Goal: Find specific page/section: Find specific page/section

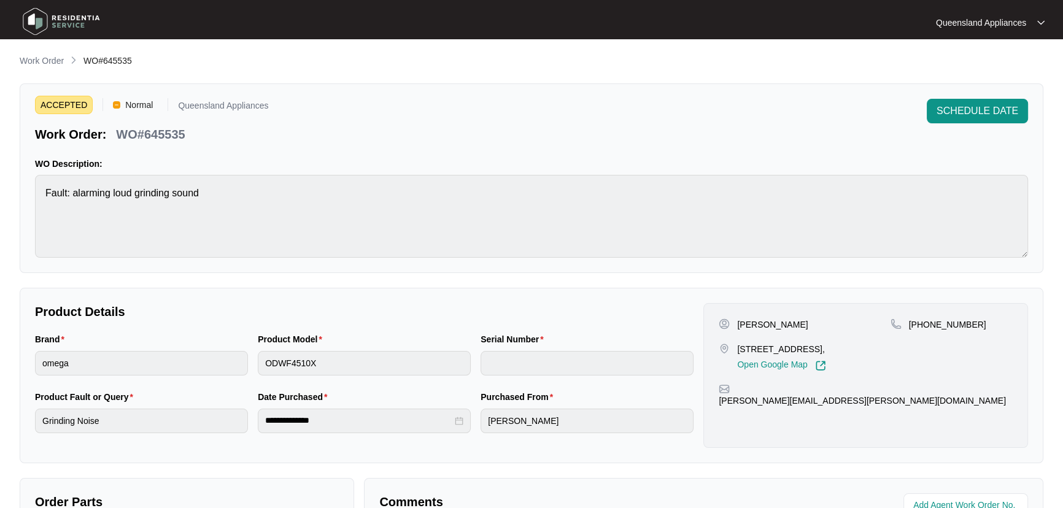
click at [41, 53] on main "**********" at bounding box center [531, 407] width 1063 height 814
click at [41, 57] on p "Work Order" at bounding box center [42, 61] width 44 height 12
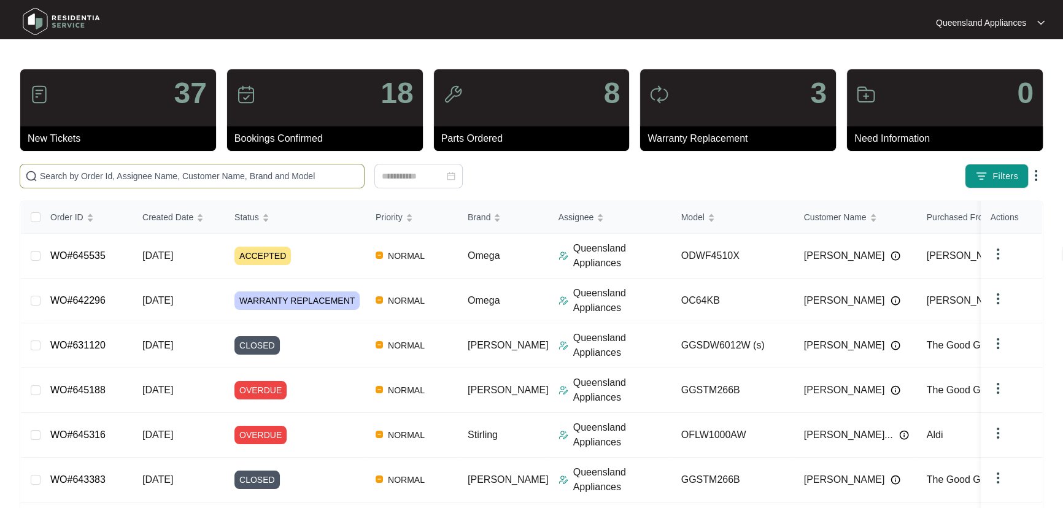
click at [258, 170] on input "text" at bounding box center [199, 176] width 319 height 14
paste input "645535"
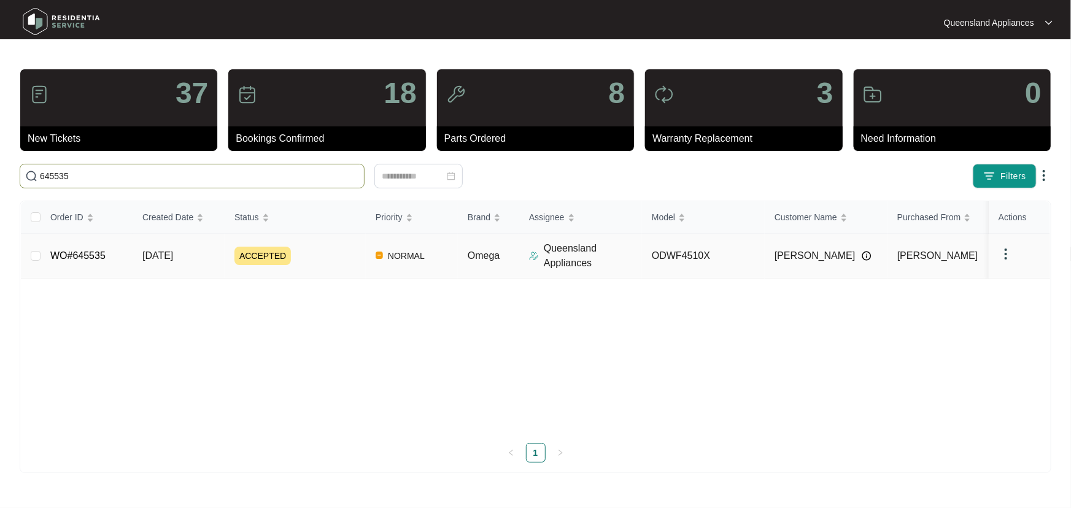
type input "645535"
click at [319, 270] on td "ACCEPTED" at bounding box center [295, 256] width 141 height 45
